Goal: Find contact information: Find contact information

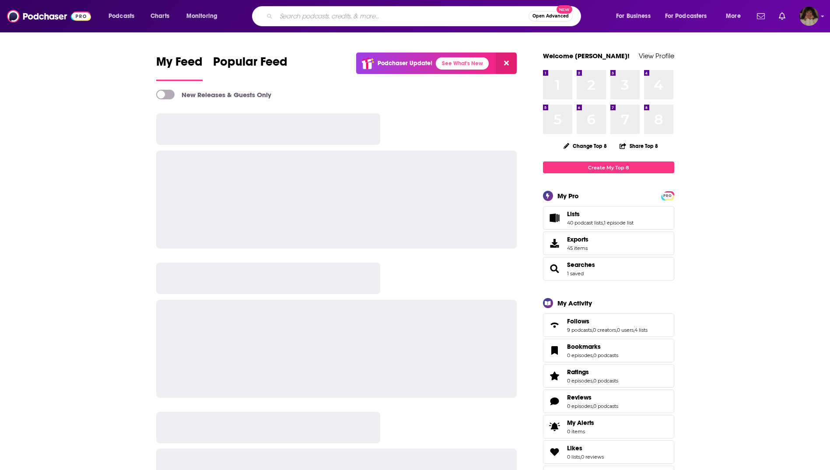
click at [322, 15] on input "Search podcasts, credits, & more..." at bounding box center [402, 16] width 253 height 14
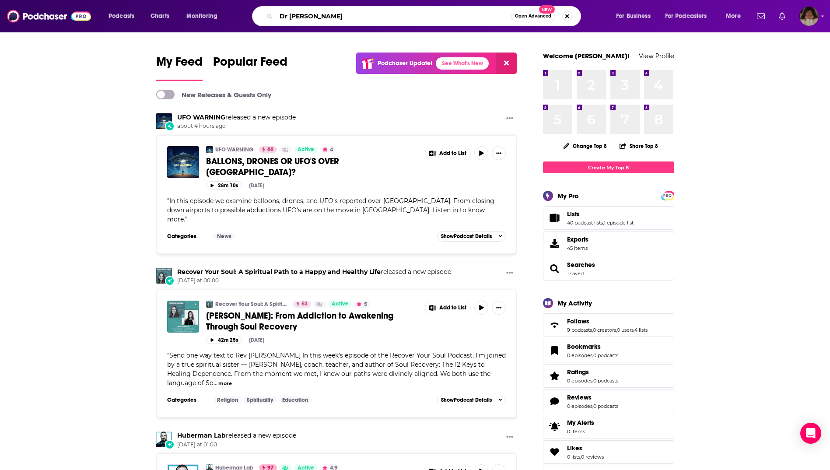
type input "Dr [PERSON_NAME]"
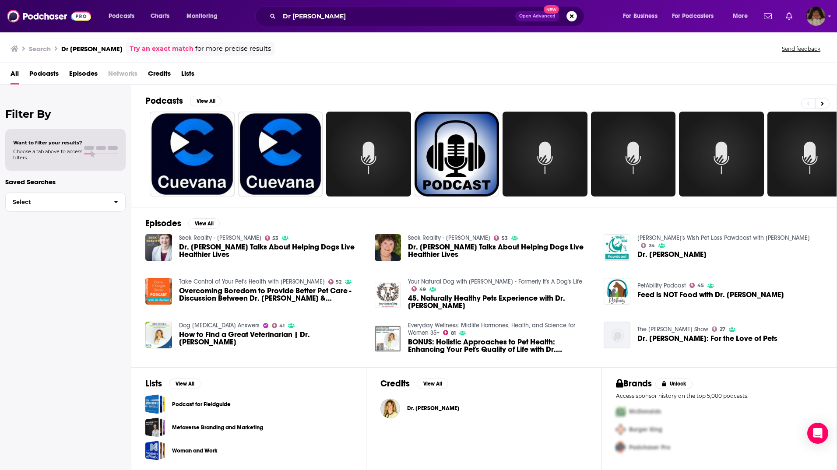
click at [469, 298] on span "45. Naturally Healthy Pets Experience with Dr. [PERSON_NAME]" at bounding box center [500, 302] width 185 height 15
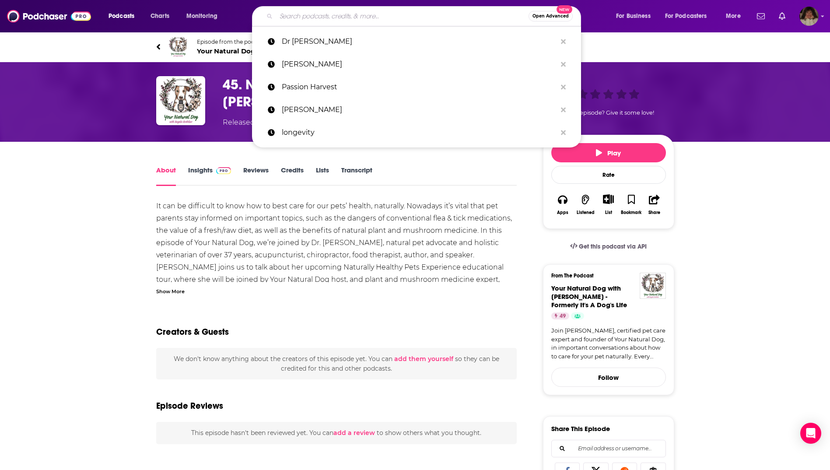
click at [390, 14] on input "Search podcasts, credits, & more..." at bounding box center [402, 16] width 253 height 14
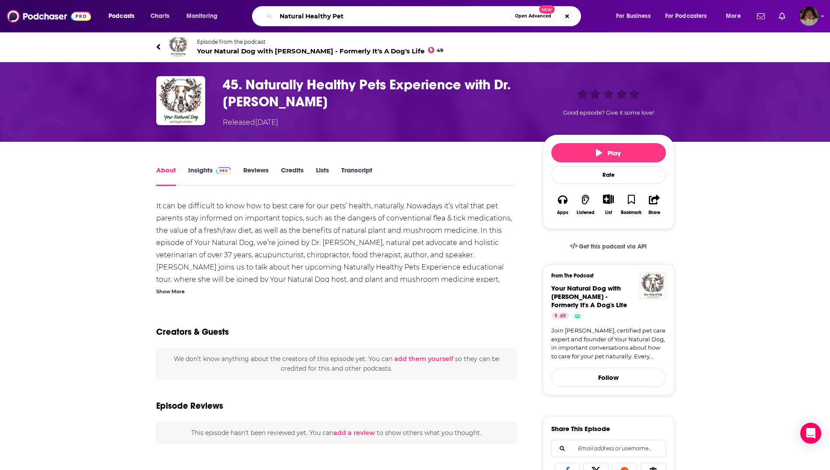
type input "Natural Healthy Pets"
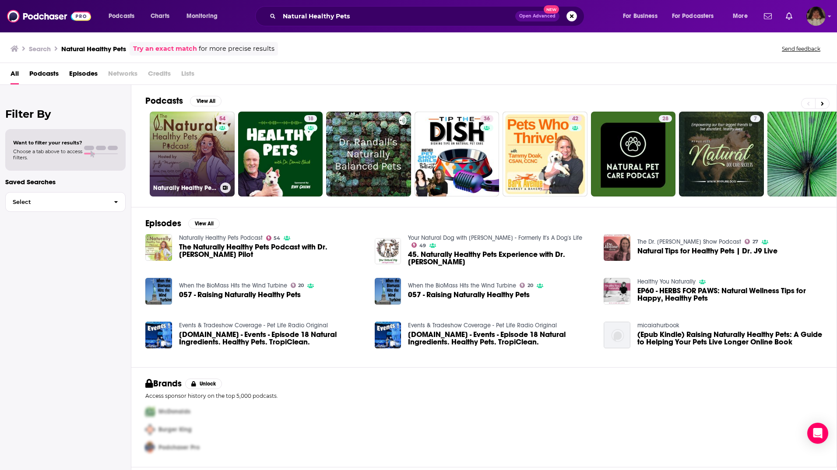
click at [186, 148] on link "54 Naturally Healthy Pets Podcast" at bounding box center [192, 154] width 85 height 85
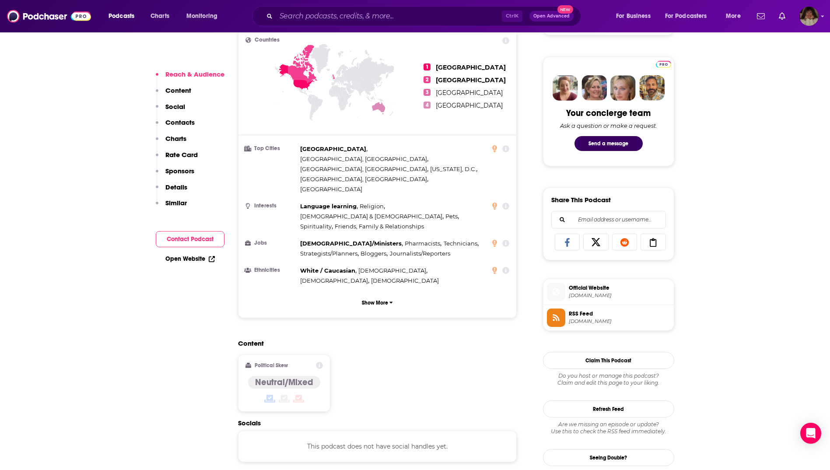
scroll to position [525, 0]
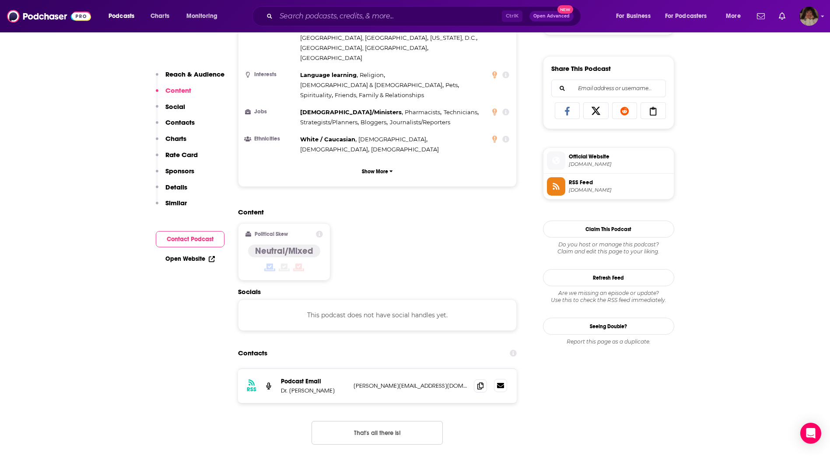
click at [502, 383] on icon at bounding box center [500, 385] width 7 height 5
click at [364, 18] on input "Search podcasts, credits, & more..." at bounding box center [389, 16] width 226 height 14
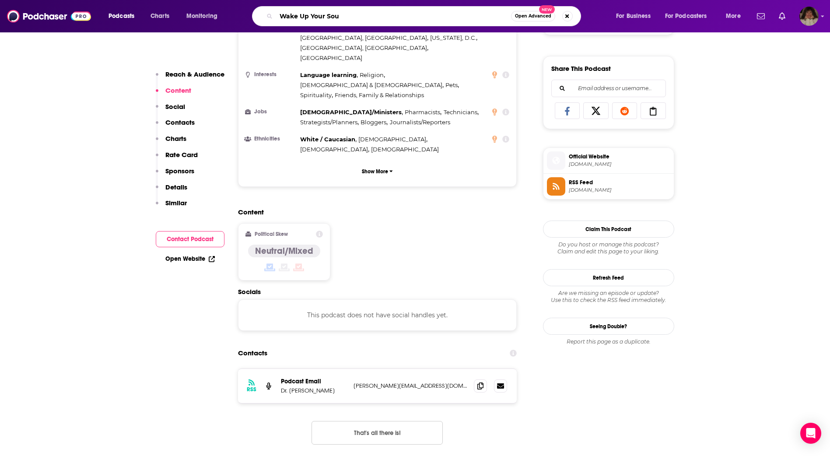
type input "Wake Up Your Soul"
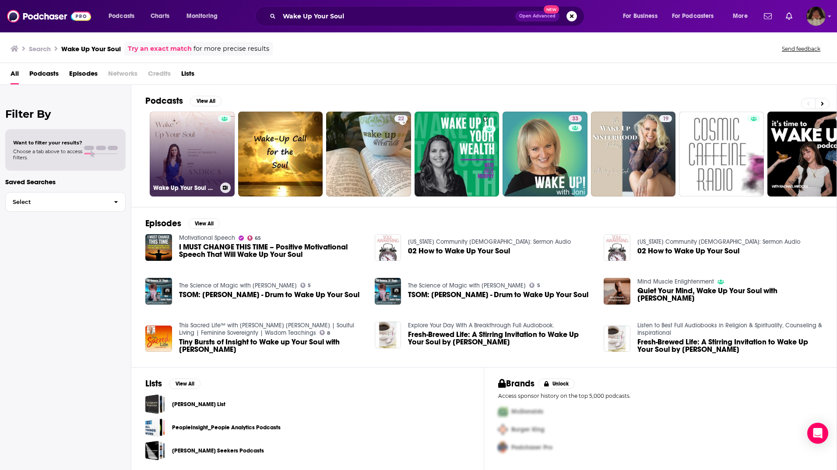
click at [198, 148] on link "Wake Up Your Soul With [PERSON_NAME]" at bounding box center [192, 154] width 85 height 85
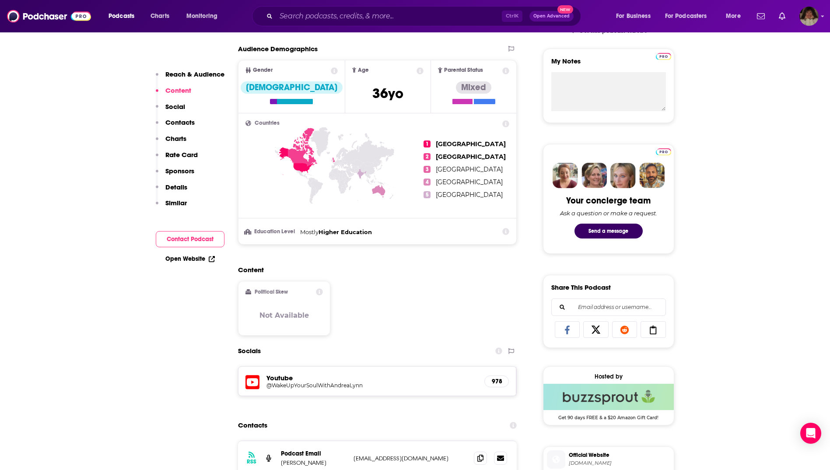
scroll to position [482, 0]
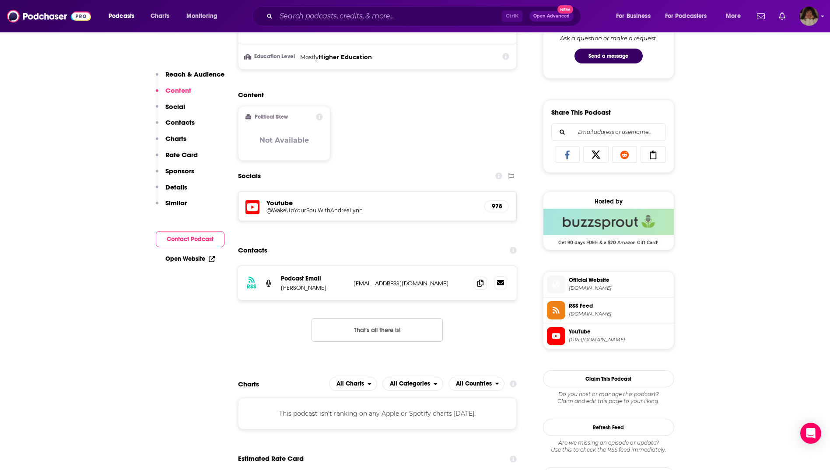
click at [499, 285] on icon at bounding box center [500, 282] width 7 height 5
